Goal: Check status: Check status

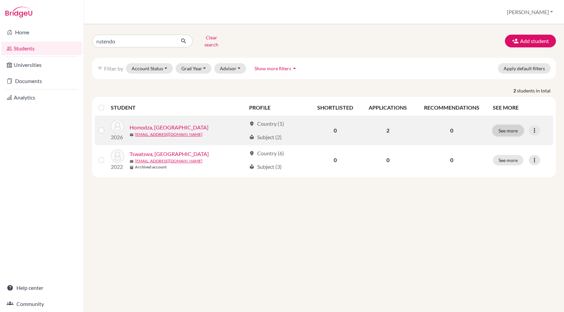
click at [506, 127] on button "See more" at bounding box center [508, 130] width 31 height 10
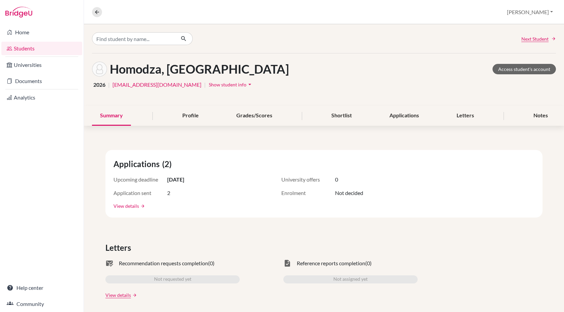
click at [127, 207] on link "View details" at bounding box center [127, 205] width 26 height 7
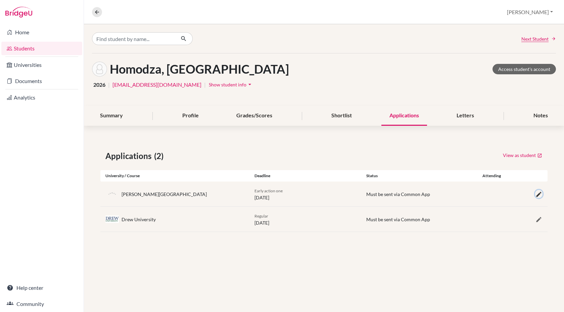
click at [536, 195] on icon "button" at bounding box center [539, 194] width 7 height 7
